Goal: Subscribe to service/newsletter

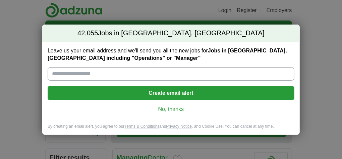
click at [122, 76] on input "Leave us your email address and we'll send you all the new jobs for Jobs in Alh…" at bounding box center [171, 73] width 247 height 13
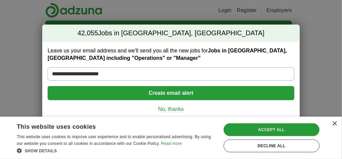
type input "**********"
click at [176, 92] on button "Create email alert" at bounding box center [171, 93] width 247 height 14
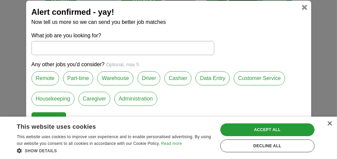
scroll to position [39, 0]
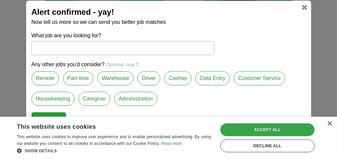
click at [264, 129] on div "Accept all" at bounding box center [267, 129] width 94 height 13
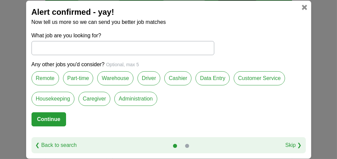
click at [47, 118] on button "Continue" at bounding box center [49, 119] width 35 height 14
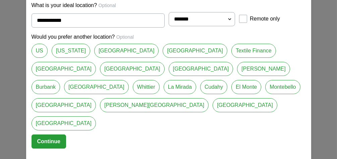
click at [71, 58] on link "[US_STATE]" at bounding box center [71, 51] width 39 height 14
type input "**********"
click at [51, 134] on button "Continue" at bounding box center [49, 141] width 35 height 14
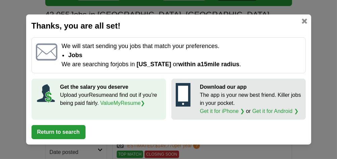
click at [67, 131] on button "Return to search" at bounding box center [59, 132] width 54 height 14
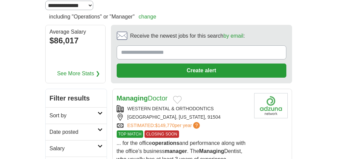
scroll to position [38, 0]
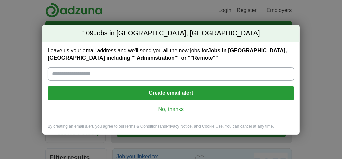
click at [151, 75] on input "Leave us your email address and we'll send you all the new jobs for Jobs in Jes…" at bounding box center [171, 73] width 247 height 13
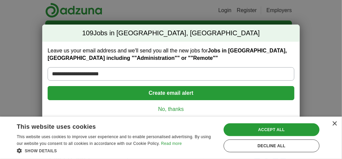
type input "**********"
click at [166, 91] on button "Create email alert" at bounding box center [171, 93] width 247 height 14
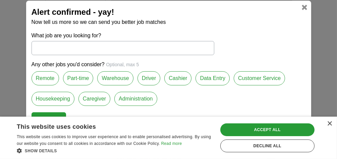
scroll to position [220, 0]
click at [45, 76] on label "Remote" at bounding box center [46, 78] width 28 height 14
click at [126, 97] on label "Administration" at bounding box center [135, 99] width 43 height 14
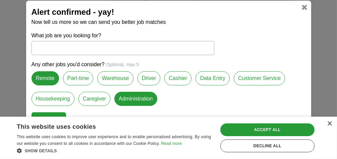
click at [59, 113] on button "Continue" at bounding box center [49, 119] width 35 height 14
select select "*"
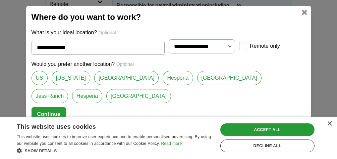
click at [66, 77] on link "[US_STATE]" at bounding box center [71, 78] width 39 height 14
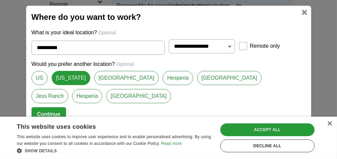
click at [105, 78] on link "[GEOGRAPHIC_DATA]" at bounding box center [126, 78] width 65 height 14
type input "**********"
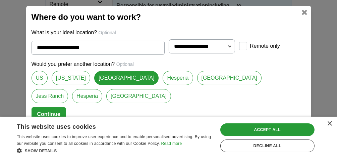
click at [54, 112] on button "Continue" at bounding box center [49, 114] width 35 height 14
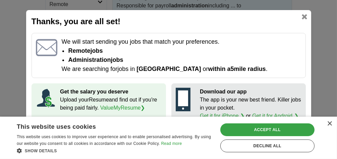
click at [258, 130] on div "Accept all" at bounding box center [267, 129] width 94 height 13
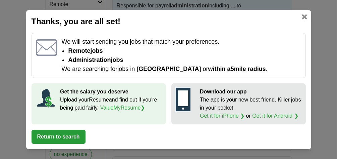
click at [68, 135] on button "Return to search" at bounding box center [59, 137] width 54 height 14
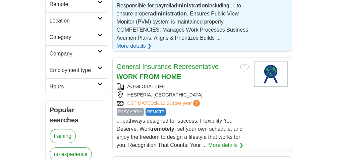
click at [143, 73] on strong "FROM" at bounding box center [150, 76] width 20 height 7
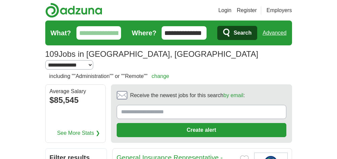
click at [139, 105] on input "Receive the newest jobs for this search by email :" at bounding box center [202, 112] width 170 height 14
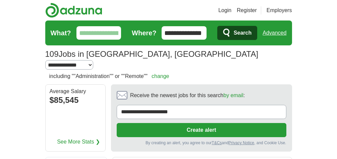
type input "**********"
click at [194, 123] on button "Create alert" at bounding box center [202, 130] width 170 height 14
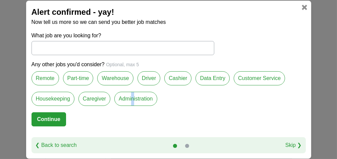
click at [132, 99] on label "Administration" at bounding box center [135, 99] width 43 height 14
click at [49, 117] on button "Continue" at bounding box center [49, 119] width 35 height 14
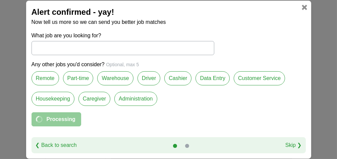
select select "*"
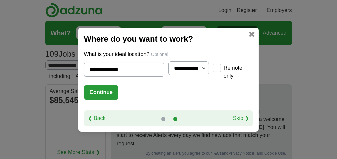
click at [90, 90] on button "Continue" at bounding box center [101, 92] width 35 height 14
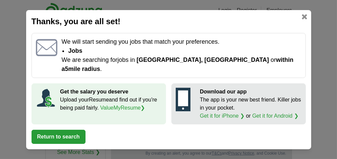
click at [59, 131] on button "Return to search" at bounding box center [59, 137] width 54 height 14
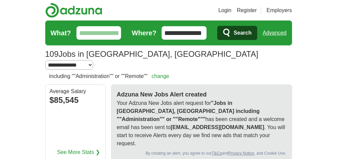
click at [83, 148] on link "See More Stats ❯" at bounding box center [78, 152] width 43 height 8
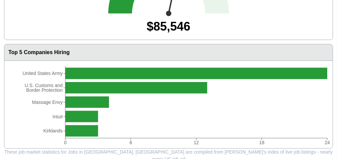
scroll to position [117, 0]
